Goal: Task Accomplishment & Management: Manage account settings

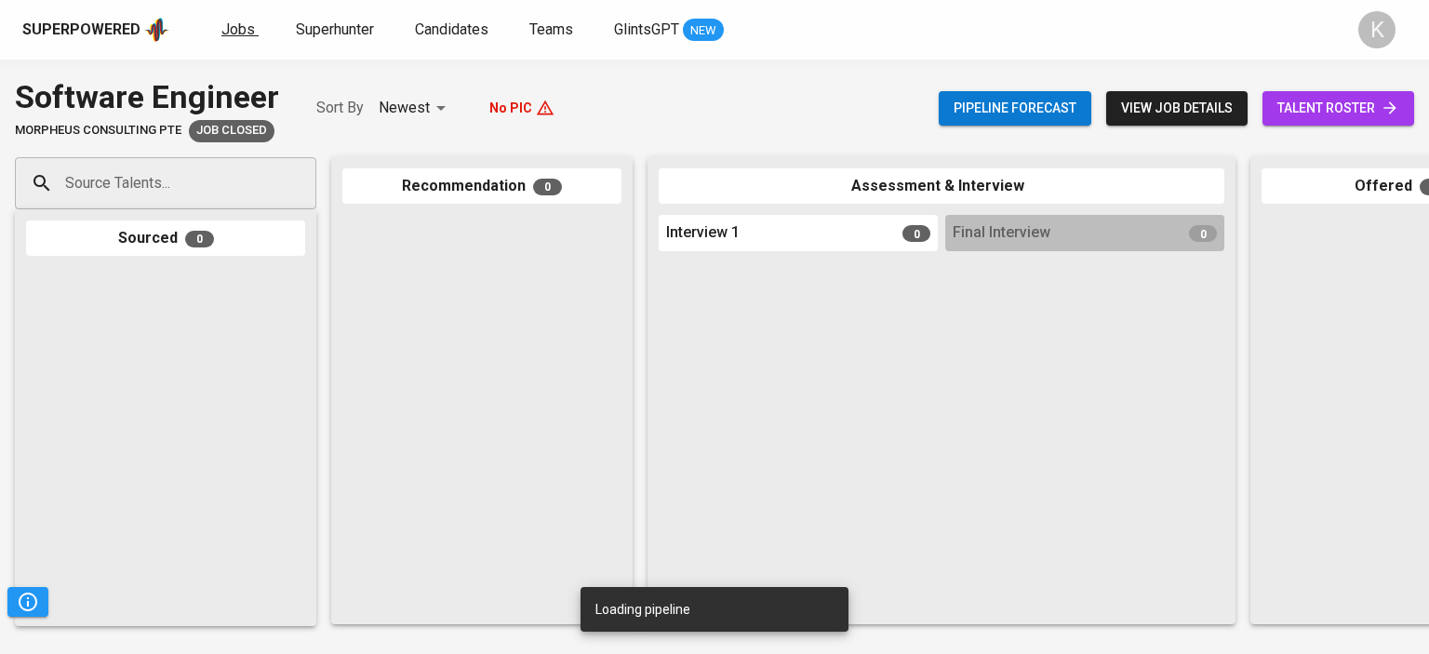
click at [226, 31] on span "Jobs" at bounding box center [238, 29] width 34 height 18
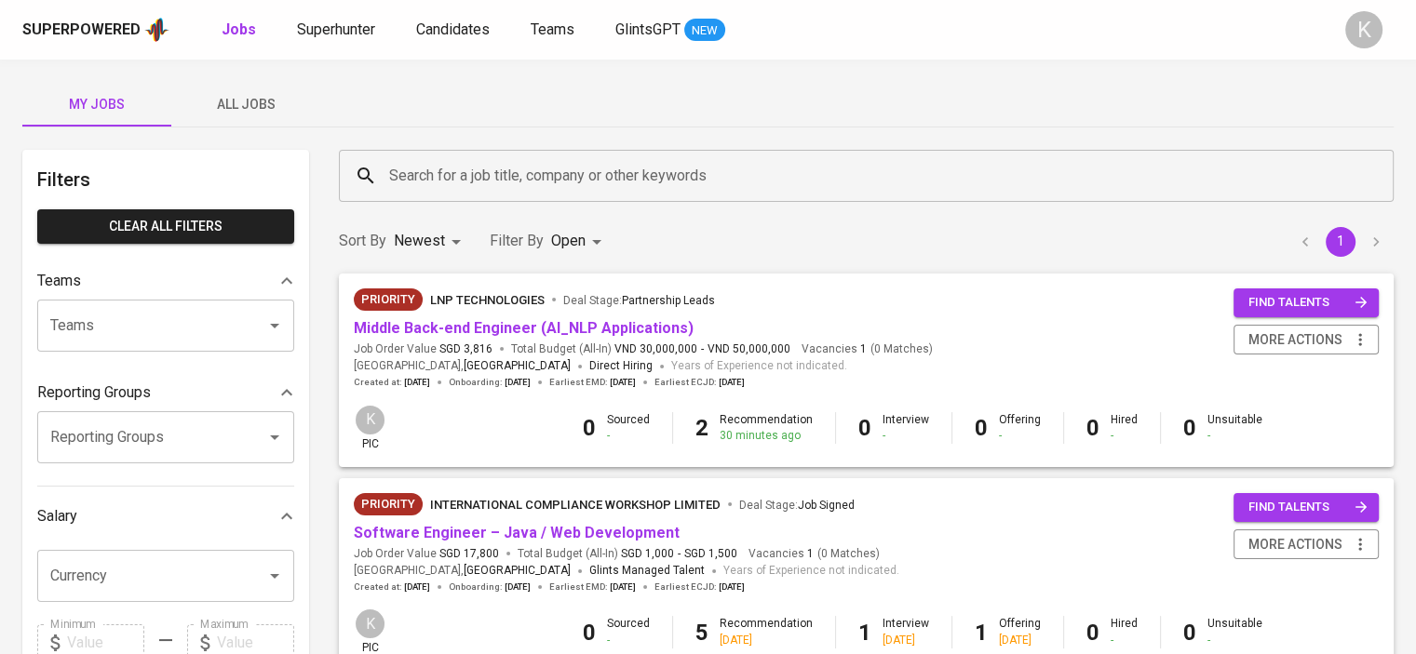
click at [204, 319] on input "Teams" at bounding box center [140, 325] width 188 height 35
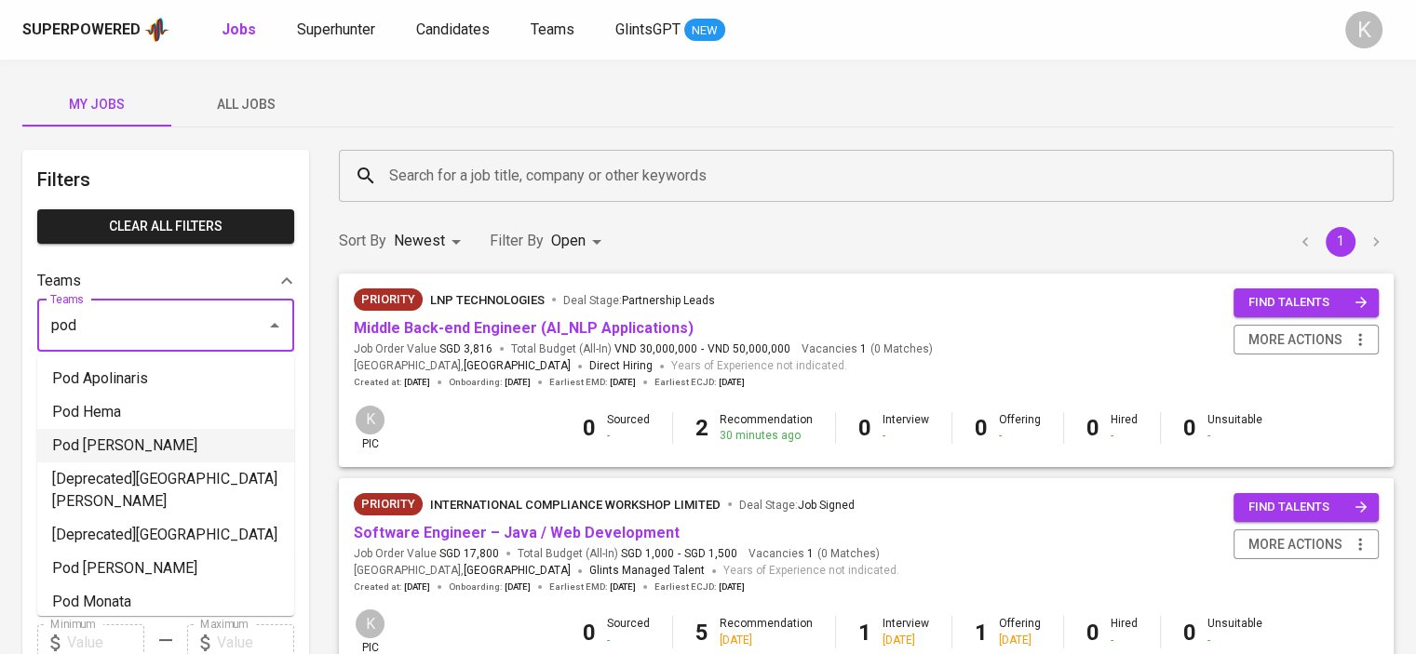
click at [110, 439] on li "Pod Kara" at bounding box center [165, 446] width 257 height 34
type input "pod"
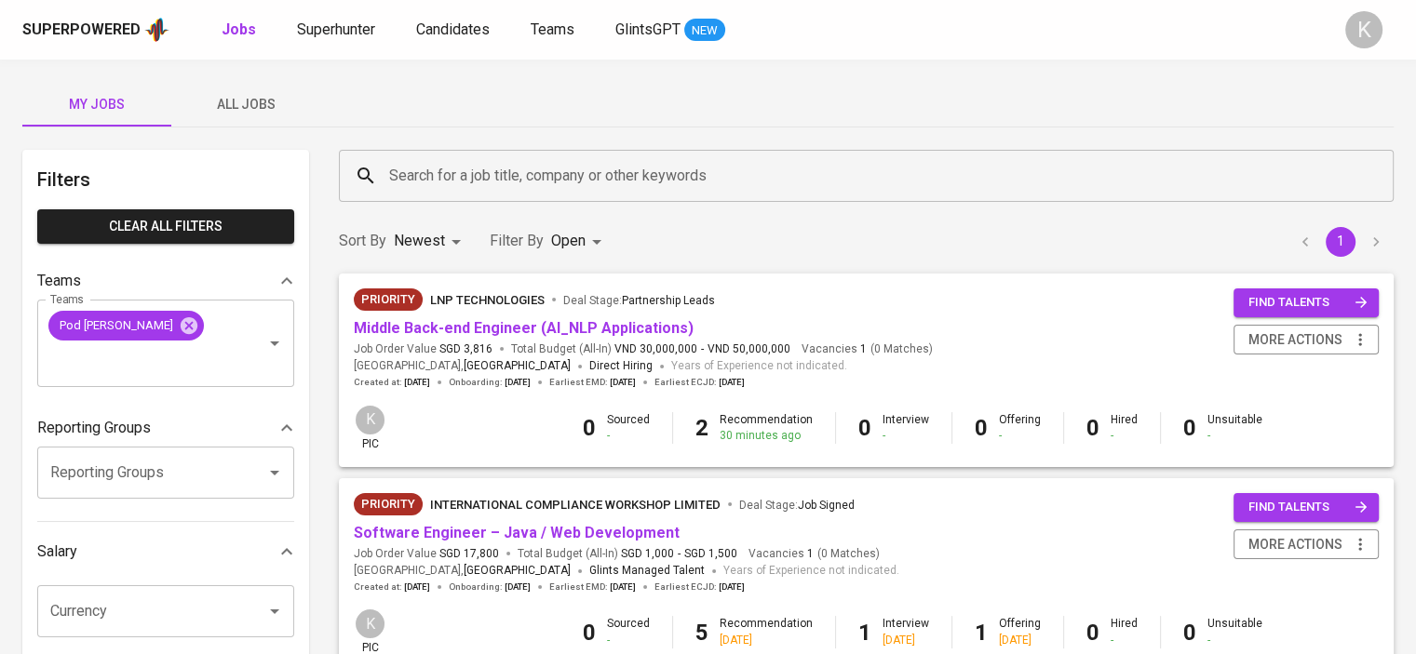
click at [248, 94] on span "All Jobs" at bounding box center [245, 104] width 127 height 23
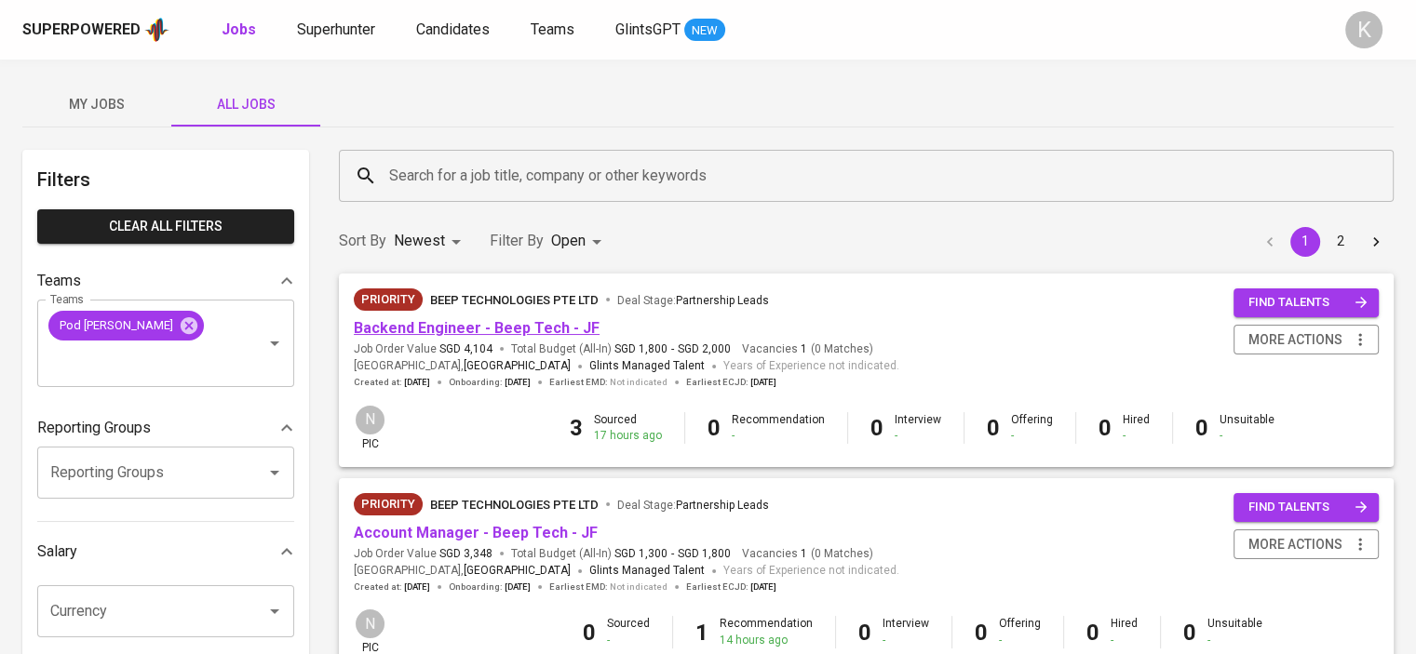
click at [448, 324] on link "Backend Engineer - Beep Tech - JF" at bounding box center [477, 328] width 246 height 18
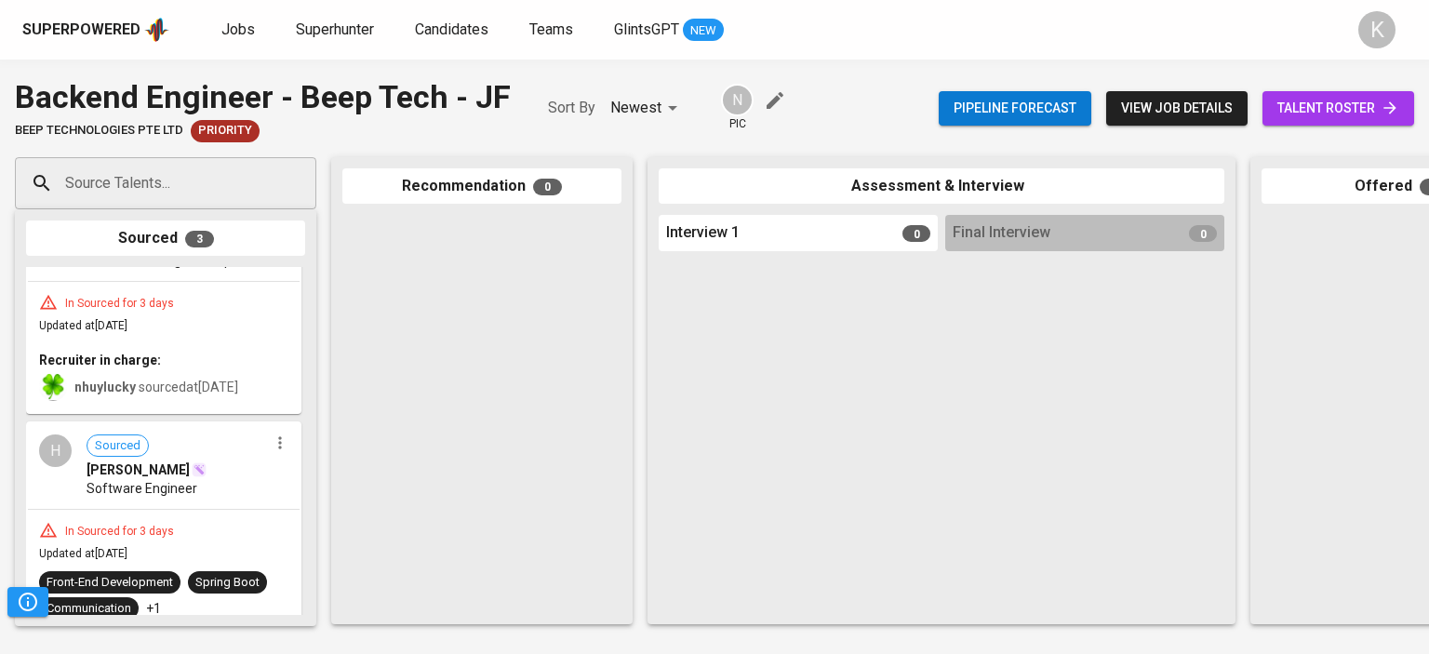
scroll to position [145, 0]
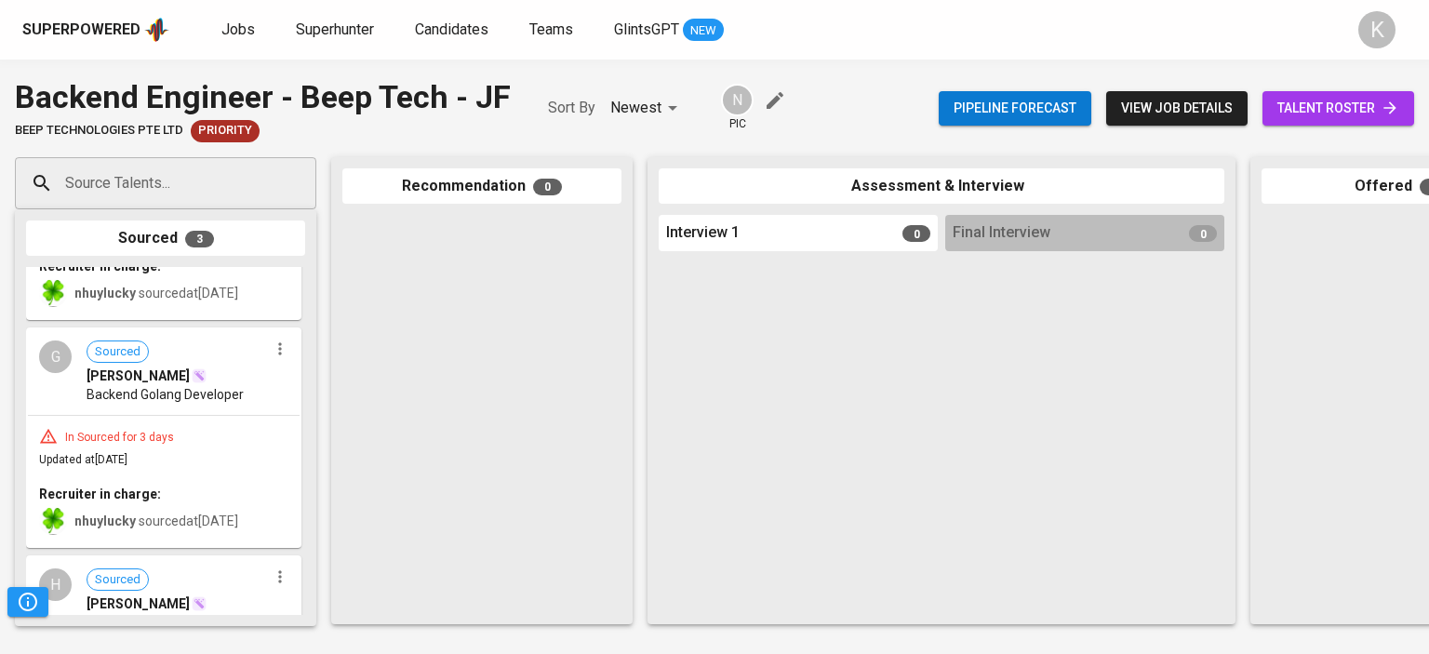
drag, startPoint x: 185, startPoint y: 323, endPoint x: 61, endPoint y: 295, distance: 126.9
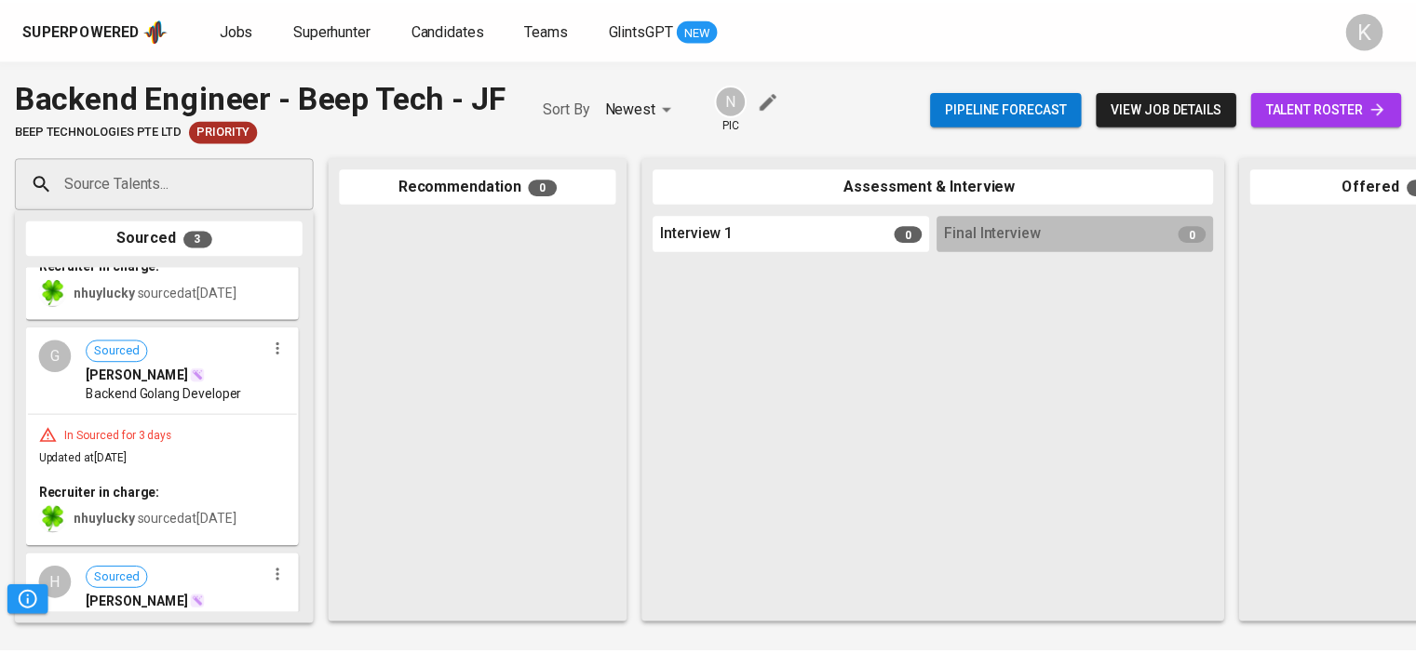
scroll to position [0, 0]
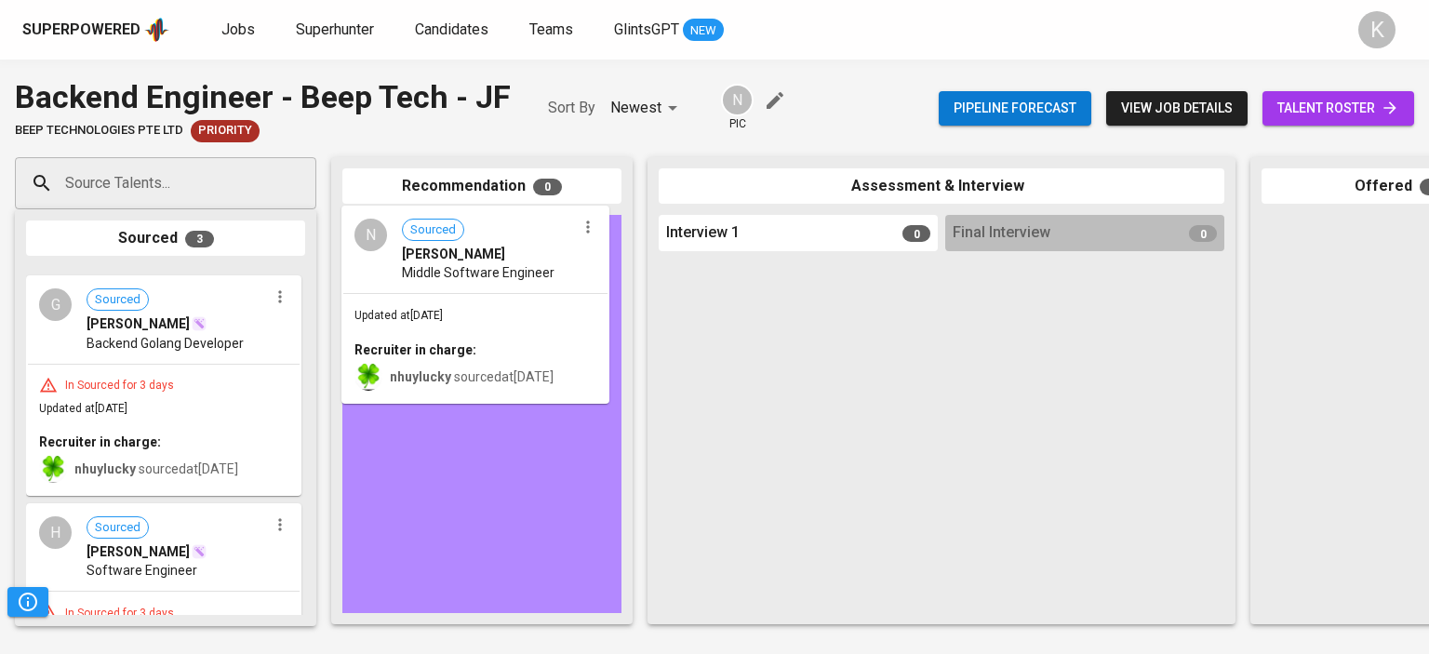
drag, startPoint x: 149, startPoint y: 318, endPoint x: 468, endPoint y: 259, distance: 324.7
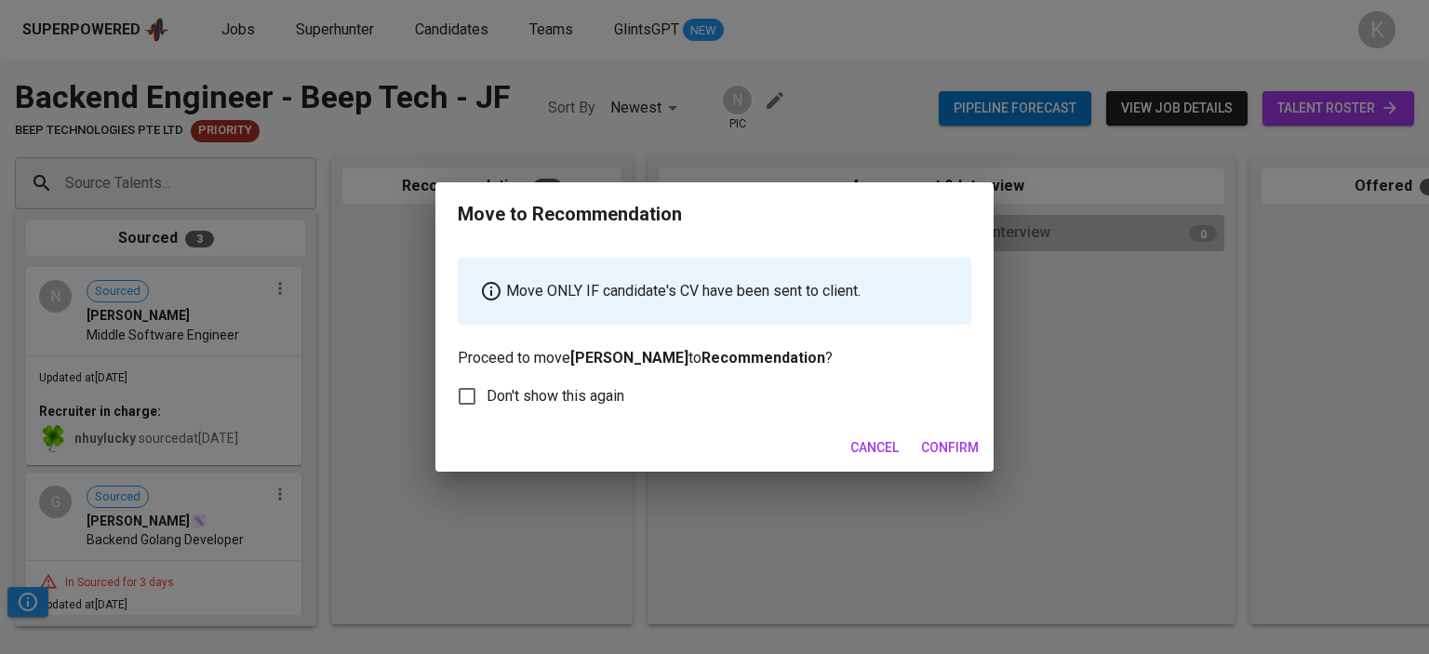
click at [944, 446] on span "Confirm" at bounding box center [950, 447] width 58 height 23
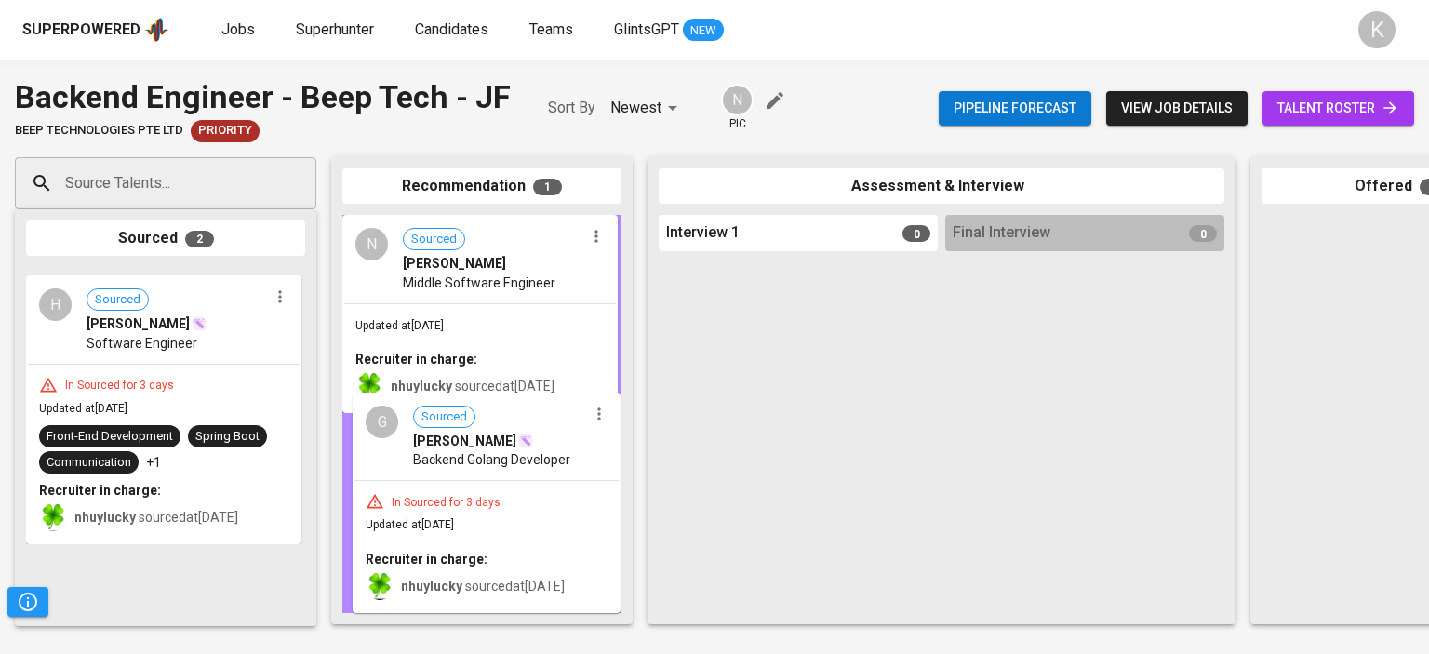
drag, startPoint x: 218, startPoint y: 382, endPoint x: 510, endPoint y: 490, distance: 311.2
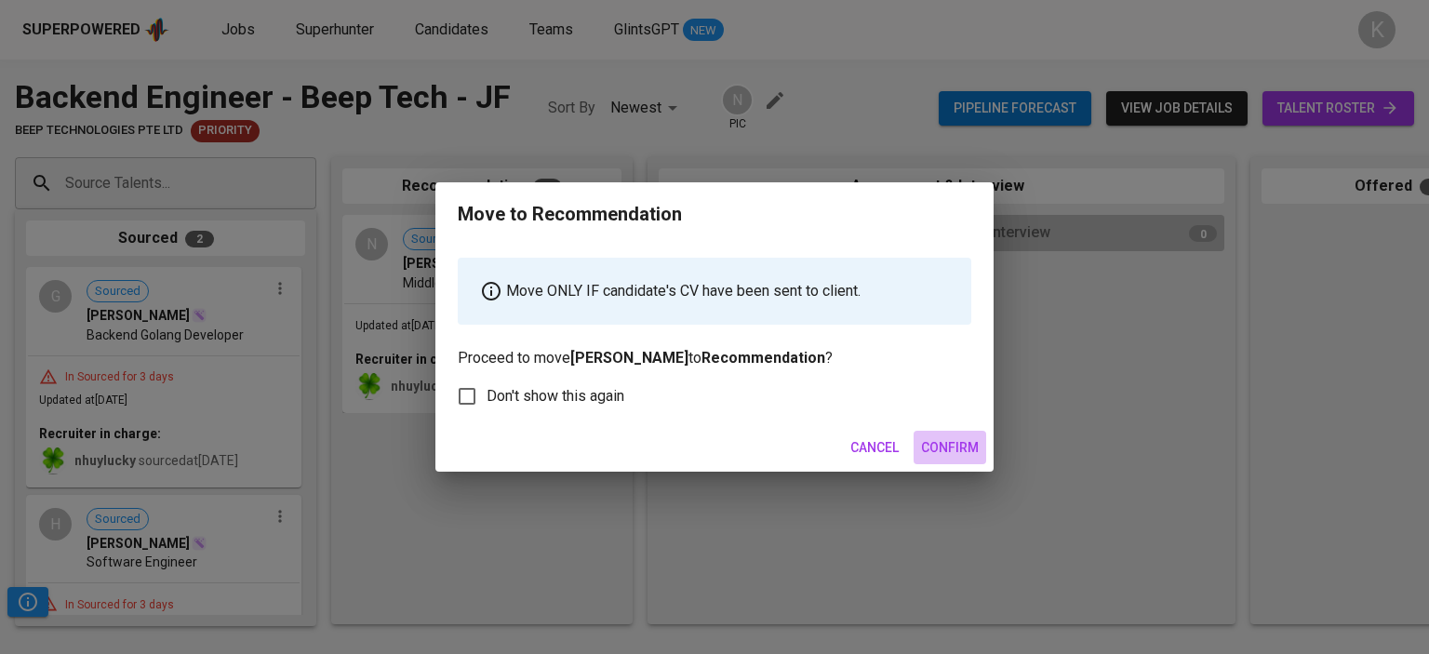
drag, startPoint x: 939, startPoint y: 439, endPoint x: 855, endPoint y: 423, distance: 85.4
click at [939, 440] on span "Confirm" at bounding box center [950, 447] width 58 height 23
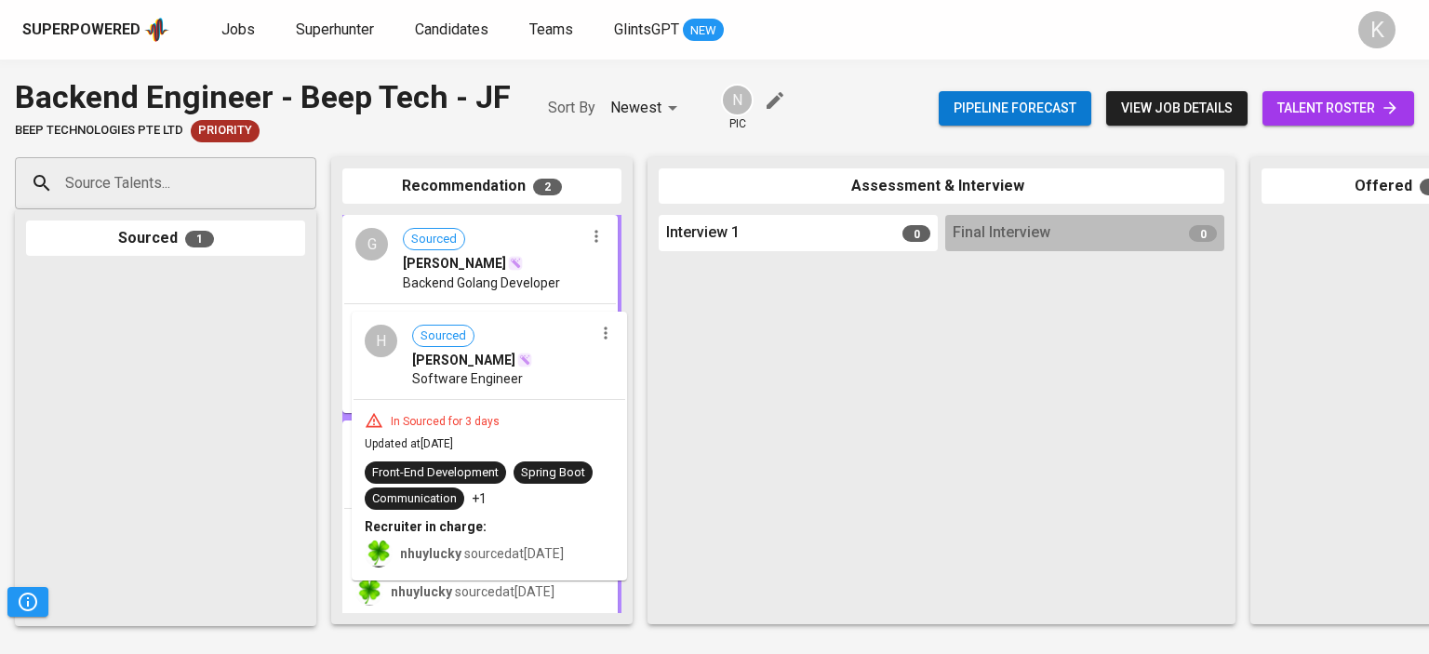
drag, startPoint x: 180, startPoint y: 316, endPoint x: 510, endPoint y: 363, distance: 333.6
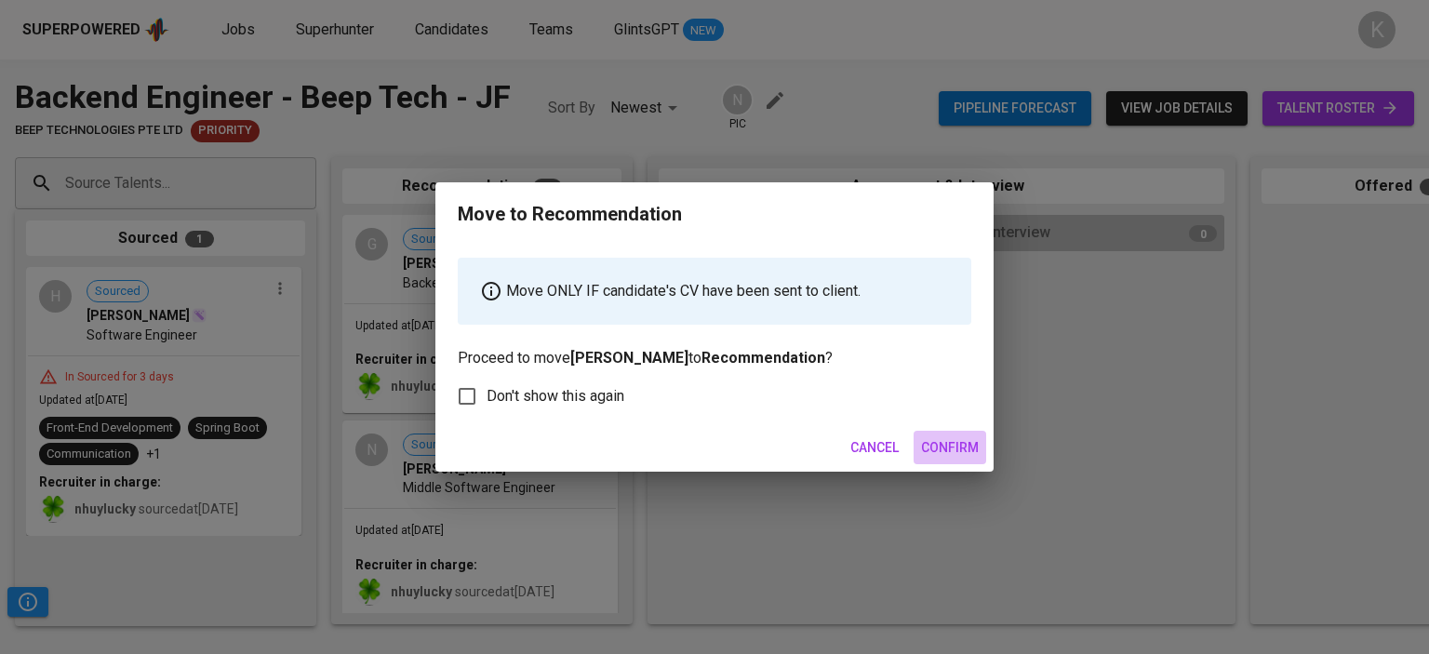
click at [934, 445] on span "Confirm" at bounding box center [950, 447] width 58 height 23
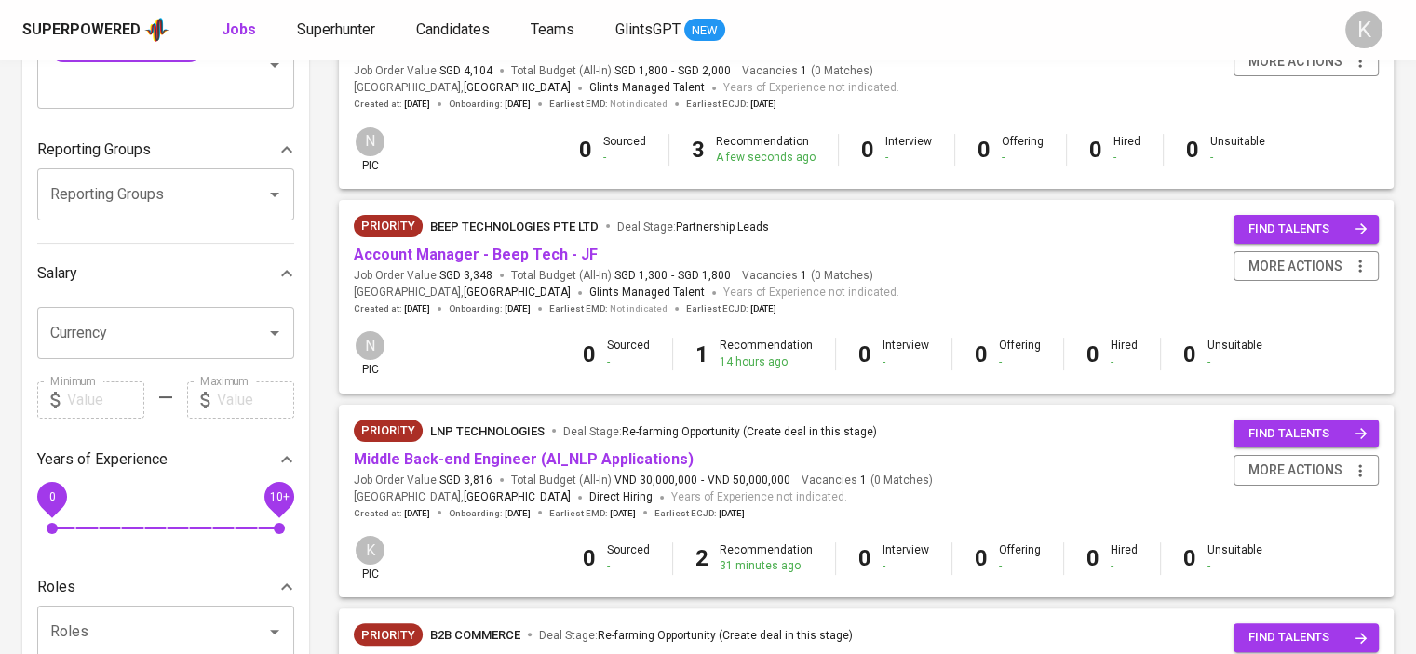
scroll to position [7, 0]
